Goal: Find specific page/section: Find specific page/section

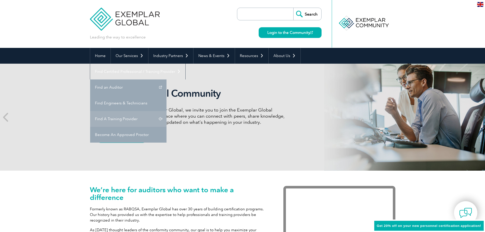
click at [167, 111] on link "Find A Training Provider" at bounding box center [128, 119] width 76 height 16
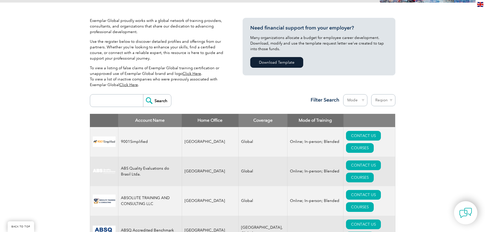
scroll to position [127, 0]
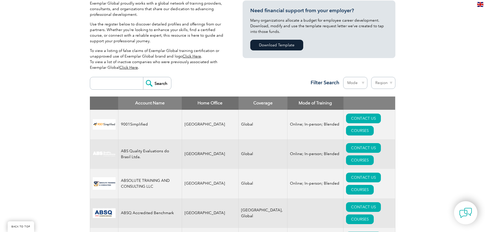
click at [110, 85] on input "search" at bounding box center [118, 83] width 50 height 12
type input "9001"
click at [143, 77] on input "Search" at bounding box center [157, 83] width 28 height 12
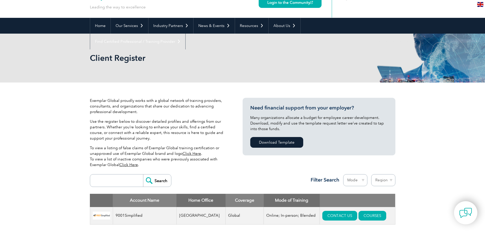
scroll to position [76, 0]
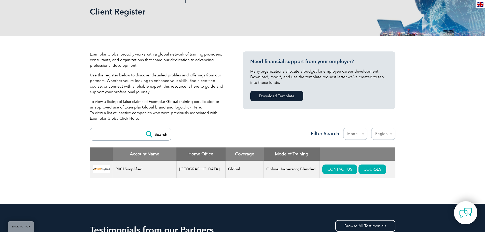
click at [124, 135] on input "search" at bounding box center [118, 134] width 50 height 12
type input "45001"
click at [143, 128] on input "Search" at bounding box center [157, 134] width 28 height 12
